Goal: Task Accomplishment & Management: Manage account settings

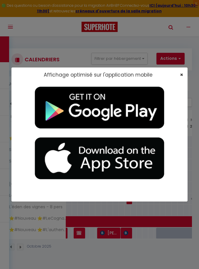
click at [182, 78] on span "×" at bounding box center [181, 74] width 3 height 7
click at [182, 72] on span "×" at bounding box center [181, 74] width 3 height 7
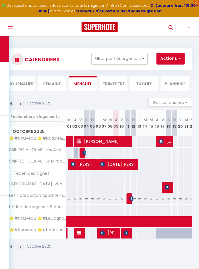
click at [10, 30] on button "Toggle navigation" at bounding box center [10, 26] width 13 height 19
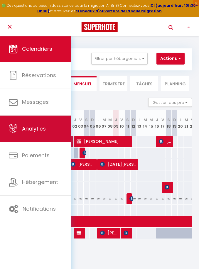
click at [34, 120] on link "Analytics" at bounding box center [35, 128] width 71 height 26
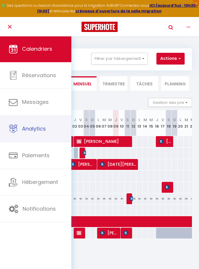
select select "2025"
select select "10"
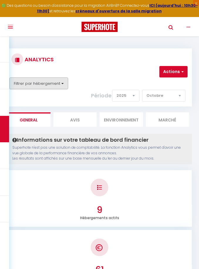
click at [40, 84] on button "Filtrer par hébergement" at bounding box center [38, 83] width 59 height 12
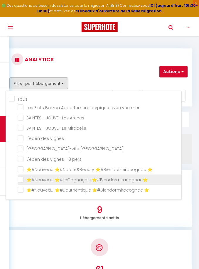
click at [20, 180] on ⭐️\ "checkbox" at bounding box center [99, 179] width 163 height 6
checkbox ⭐️\ "true"
checkbox mer "false"
checkbox Arches "false"
checkbox Mirabelle "false"
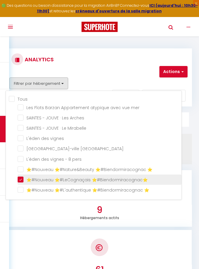
checkbox vignes "false"
checkbox Cognac "false"
checkbox pers "false"
checkbox ⭐️ "false"
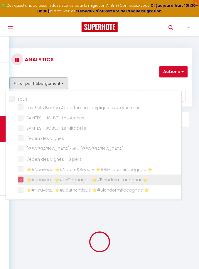
checkbox mer "false"
checkbox Arches "false"
checkbox Mirabelle "false"
checkbox vignes "false"
checkbox Cognac "false"
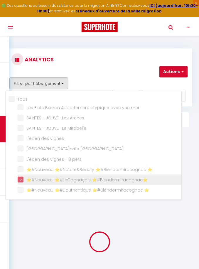
checkbox pers "false"
checkbox ⭐️ "false"
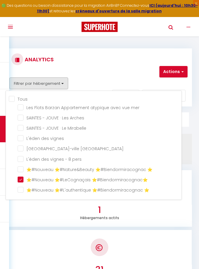
click at [134, 67] on div at bounding box center [99, 134] width 199 height 269
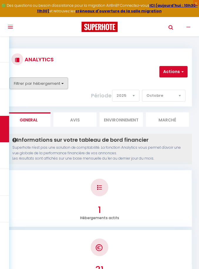
click at [29, 87] on button "Filtrer par hébergement" at bounding box center [38, 83] width 59 height 12
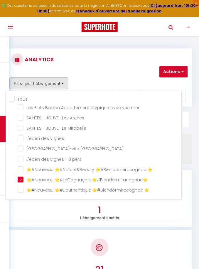
click at [108, 63] on div at bounding box center [99, 134] width 199 height 269
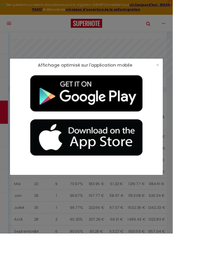
scroll to position [1544, 0]
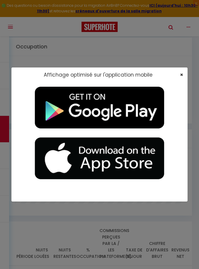
click at [182, 78] on span "×" at bounding box center [181, 74] width 3 height 7
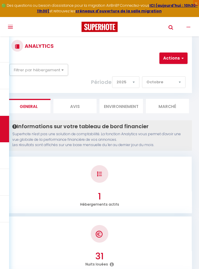
scroll to position [0, 0]
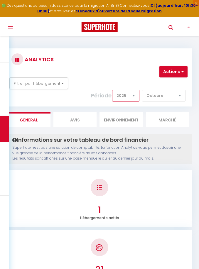
select select "2024"
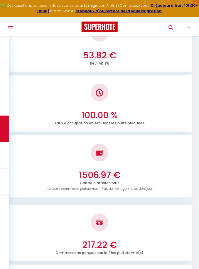
scroll to position [823, 0]
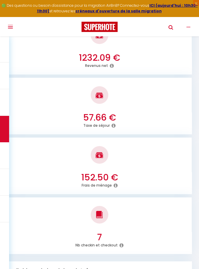
click at [156, 147] on div at bounding box center [99, 154] width 185 height 35
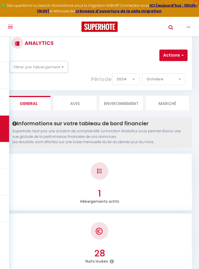
scroll to position [0, 0]
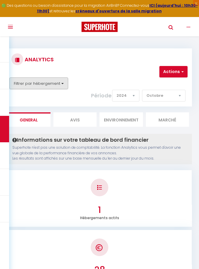
click at [49, 83] on button "Filtrer par hébergement" at bounding box center [38, 83] width 59 height 12
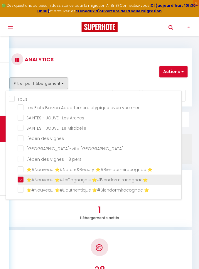
click at [19, 179] on ⭐️\ "checkbox" at bounding box center [99, 179] width 163 height 6
checkbox ⭐️\ "false"
checkbox mer "false"
checkbox Arches "false"
checkbox Mirabelle "false"
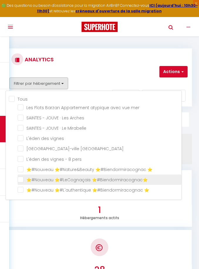
checkbox vignes "false"
checkbox Cognac "false"
checkbox pers "false"
checkbox ⭐️ "false"
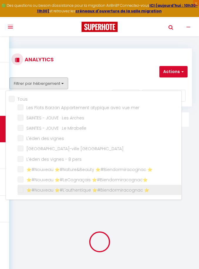
checkbox mer "false"
checkbox Arches "false"
checkbox Mirabelle "false"
checkbox vignes "false"
checkbox Cognac "false"
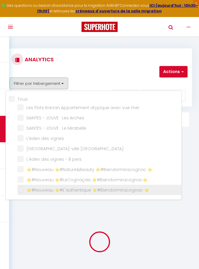
checkbox pers "false"
checkbox ⭐️ "false"
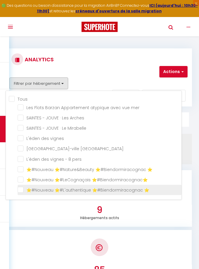
click at [21, 189] on ⭐️ "checkbox" at bounding box center [99, 189] width 163 height 6
checkbox ⭐️ "true"
checkbox mer "false"
checkbox Arches "false"
checkbox Mirabelle "false"
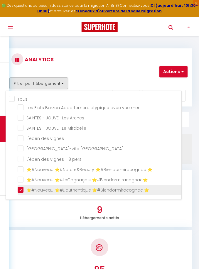
checkbox vignes "false"
checkbox Cognac "false"
checkbox pers "false"
checkbox ⭐️ "false"
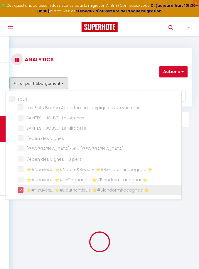
checkbox mer "false"
checkbox Arches "false"
checkbox Mirabelle "false"
checkbox vignes "false"
checkbox Cognac "false"
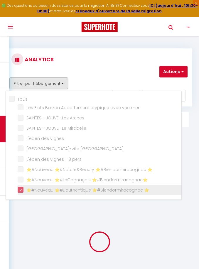
checkbox pers "false"
checkbox ⭐️ "false"
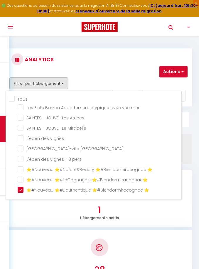
click at [78, 226] on div at bounding box center [99, 134] width 199 height 269
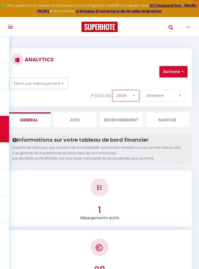
select select "2025"
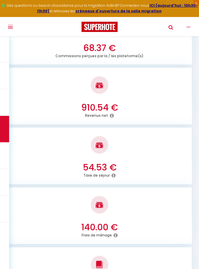
scroll to position [781, 0]
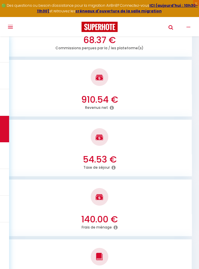
click at [54, 165] on div "Taxe de séjour" at bounding box center [99, 168] width 185 height 6
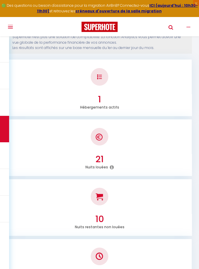
scroll to position [0, 0]
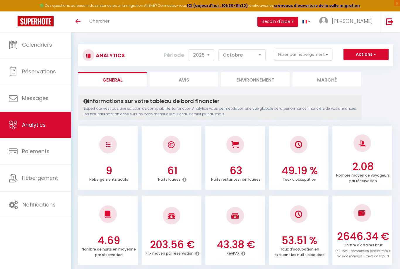
select select "2025"
select select "10"
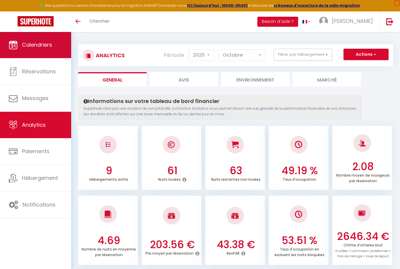
click at [45, 47] on span "Calendriers" at bounding box center [37, 44] width 30 height 7
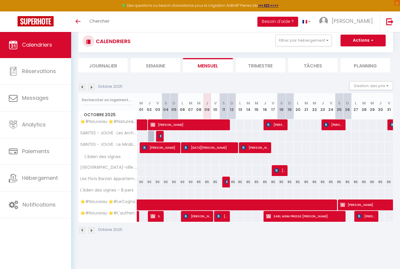
scroll to position [14, 0]
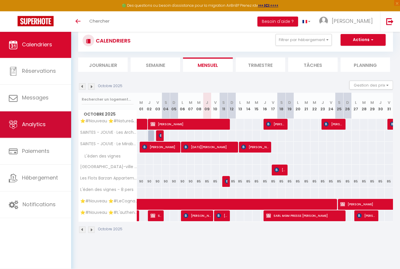
click at [42, 124] on span "Analytics" at bounding box center [34, 124] width 24 height 7
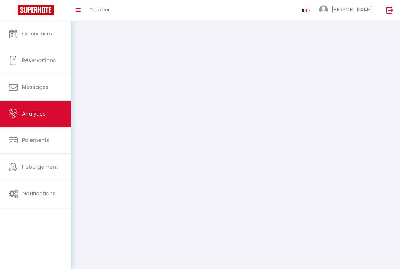
select select "2025"
select select "10"
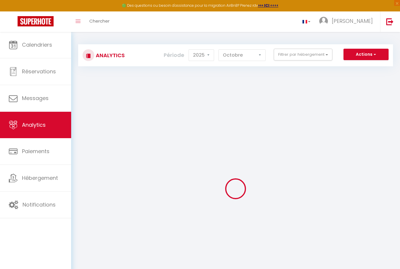
checkbox input "false"
checkbox mer "false"
checkbox Arches "false"
checkbox Mirabelle "false"
checkbox vignes "false"
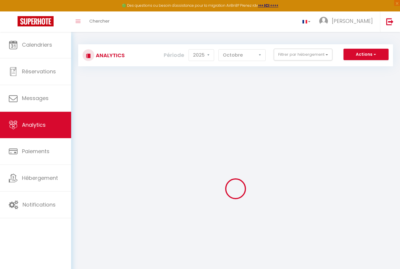
checkbox Cognac "false"
checkbox pers "false"
checkbox ⭐️ "false"
checkbox ⭐️\ "false"
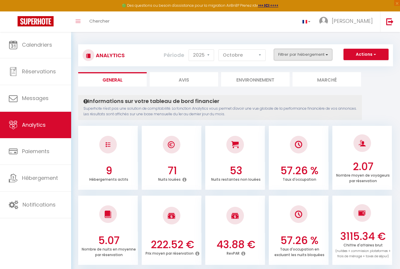
click at [293, 56] on button "Filtrer par hébergement" at bounding box center [303, 55] width 59 height 12
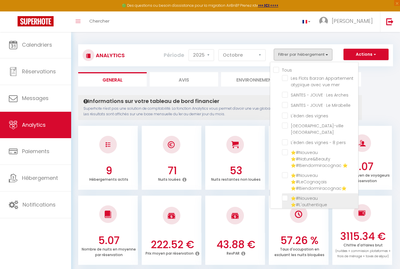
click at [285, 195] on ⭐️ "checkbox" at bounding box center [320, 198] width 76 height 6
checkbox ⭐️ "true"
checkbox mer "false"
checkbox Arches "false"
checkbox Mirabelle "false"
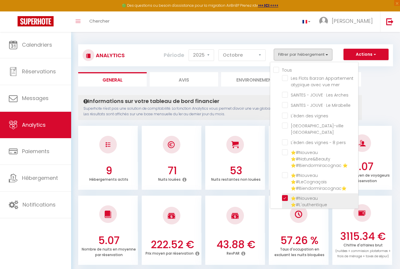
checkbox vignes "false"
checkbox Cognac "false"
checkbox pers "false"
checkbox ⭐️ "false"
checkbox ⭐️\ "false"
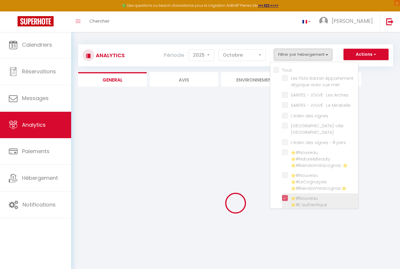
checkbox mer "false"
checkbox Arches "false"
checkbox Mirabelle "false"
checkbox vignes "false"
checkbox Cognac "false"
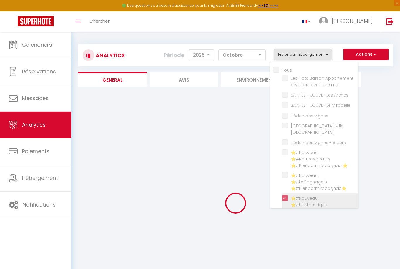
checkbox pers "false"
checkbox ⭐️ "false"
checkbox ⭐️\ "false"
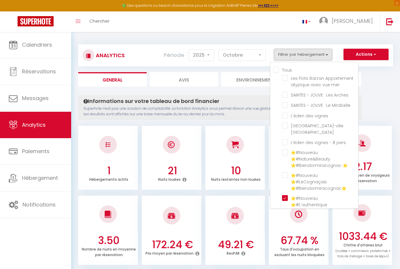
click at [229, 222] on div at bounding box center [200, 134] width 400 height 269
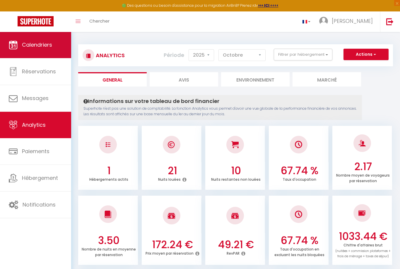
click at [38, 48] on span "Calendriers" at bounding box center [37, 44] width 30 height 7
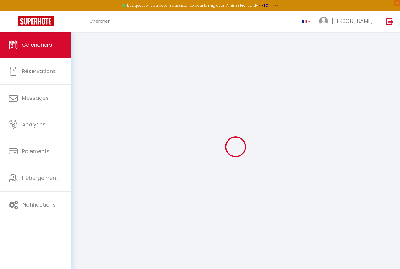
select select
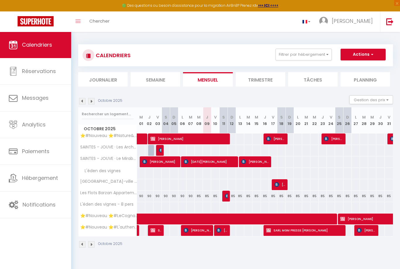
click at [157, 232] on span "SUBSTITUTION [PERSON_NAME]" at bounding box center [156, 229] width 11 height 11
select select "OK"
select select "KO"
select select "0"
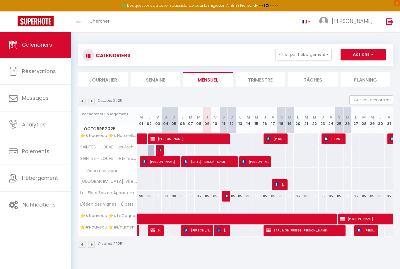
select select "1"
select select
